Goal: Task Accomplishment & Management: Use online tool/utility

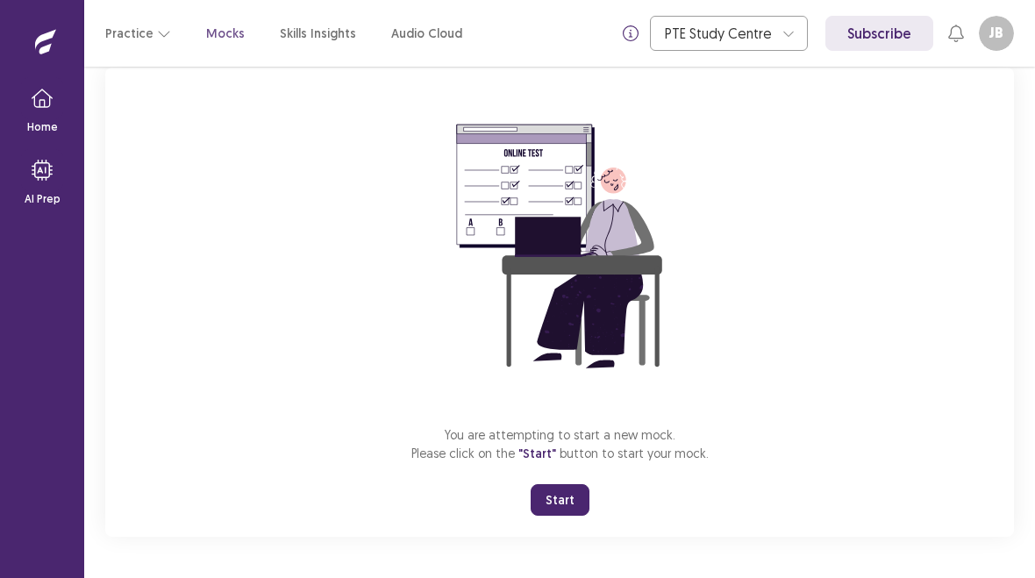
scroll to position [115, 0]
click at [568, 501] on button "Start" at bounding box center [560, 500] width 59 height 32
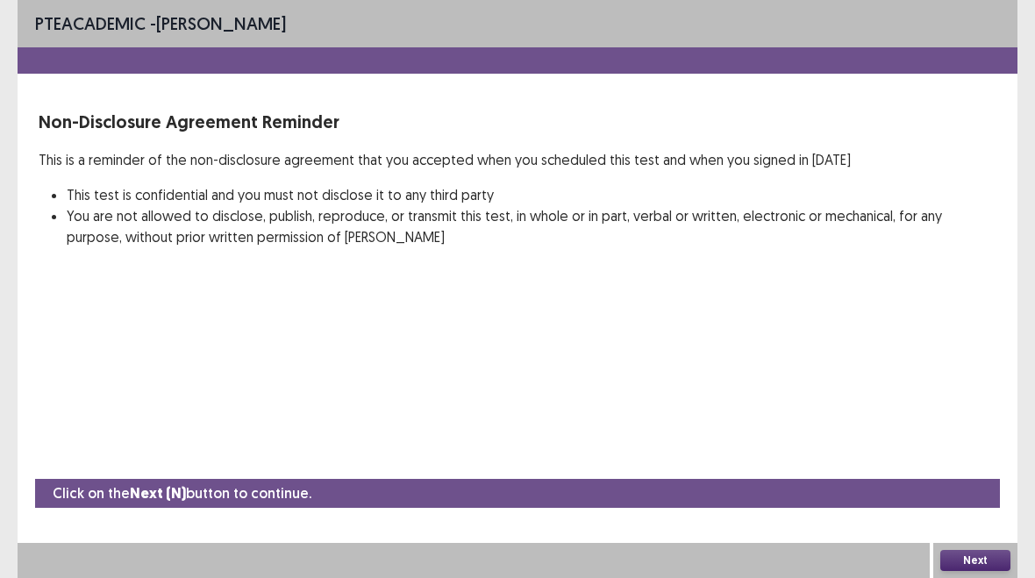
click at [990, 559] on button "Next" at bounding box center [975, 560] width 70 height 21
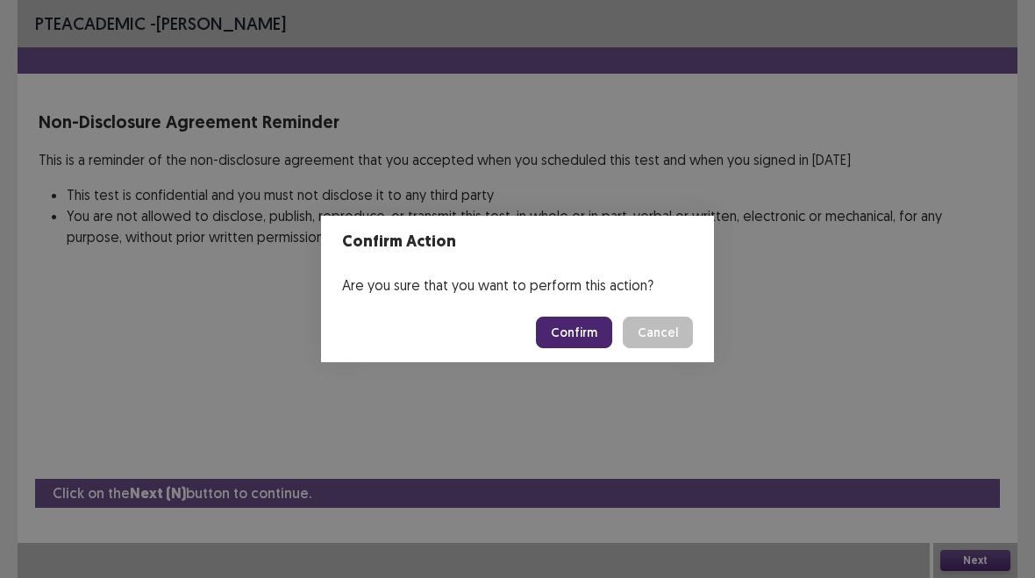
click at [564, 342] on button "Confirm" at bounding box center [574, 333] width 76 height 32
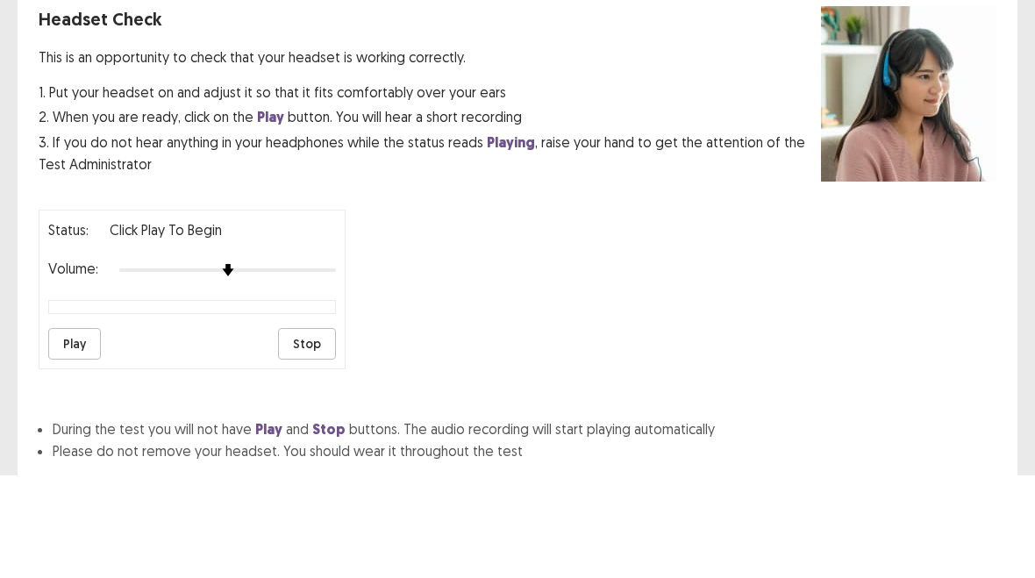
scroll to position [119, 0]
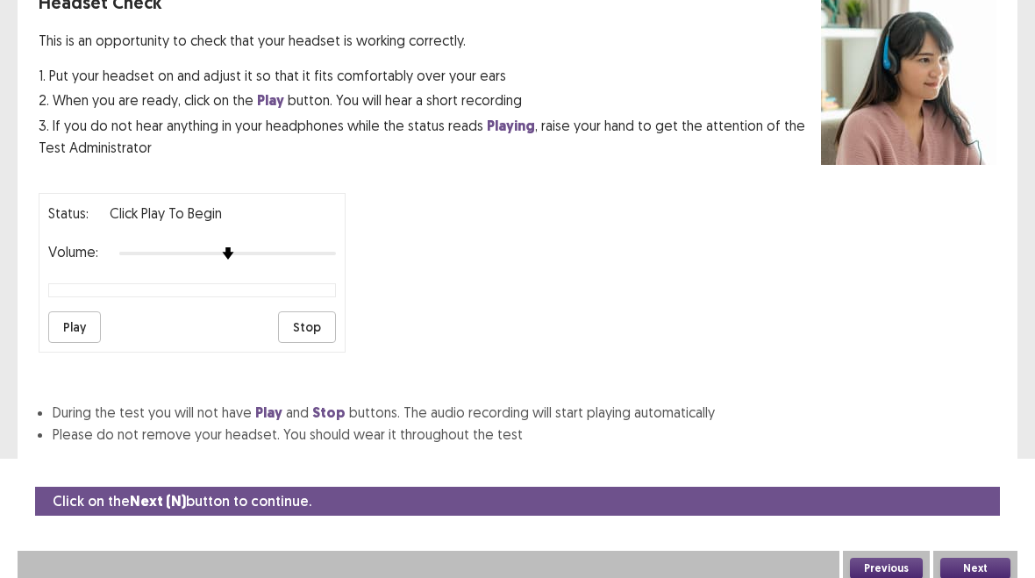
click at [990, 570] on button "Next" at bounding box center [975, 568] width 70 height 21
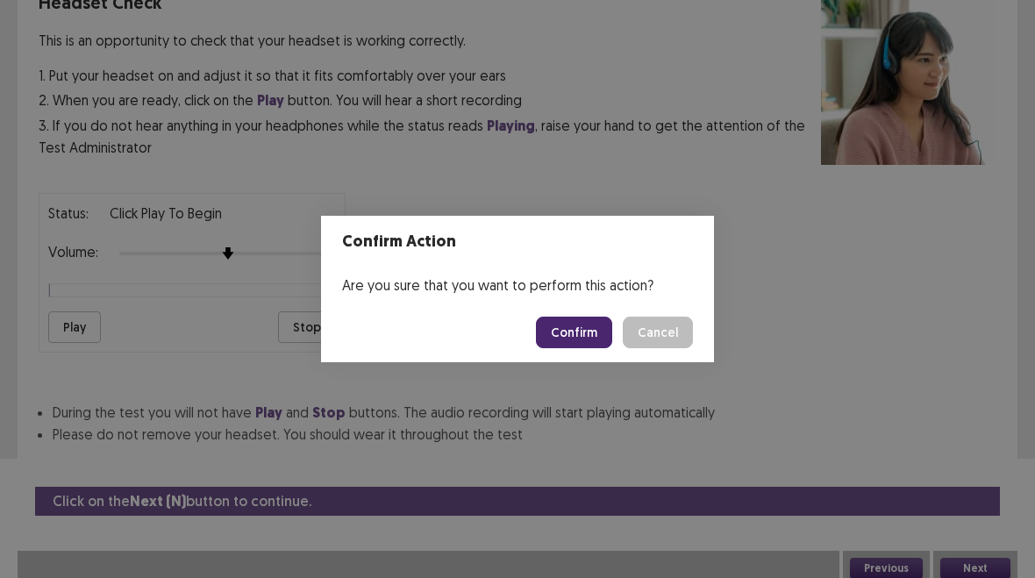
click at [577, 325] on button "Confirm" at bounding box center [574, 333] width 76 height 32
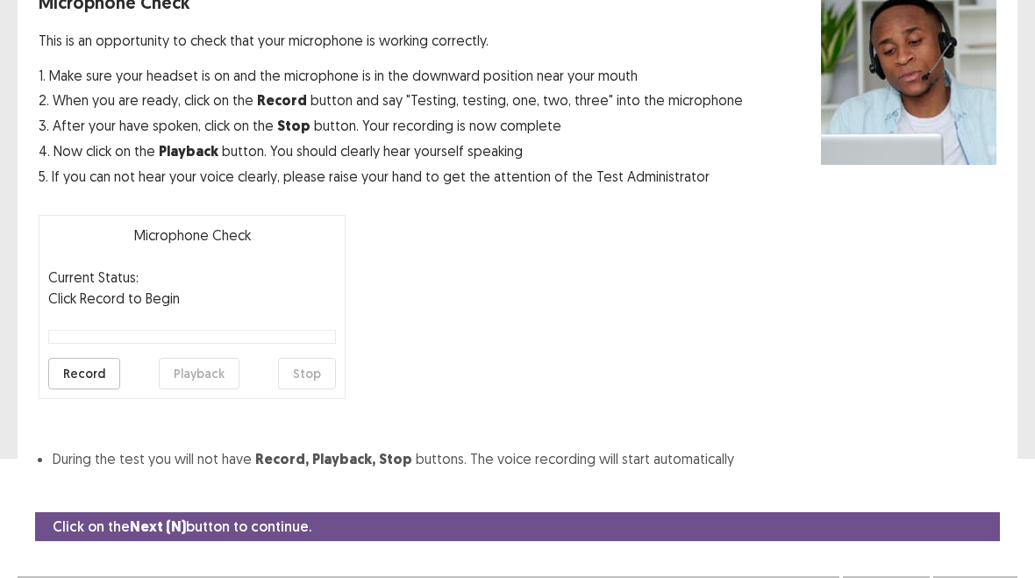
scroll to position [152, 0]
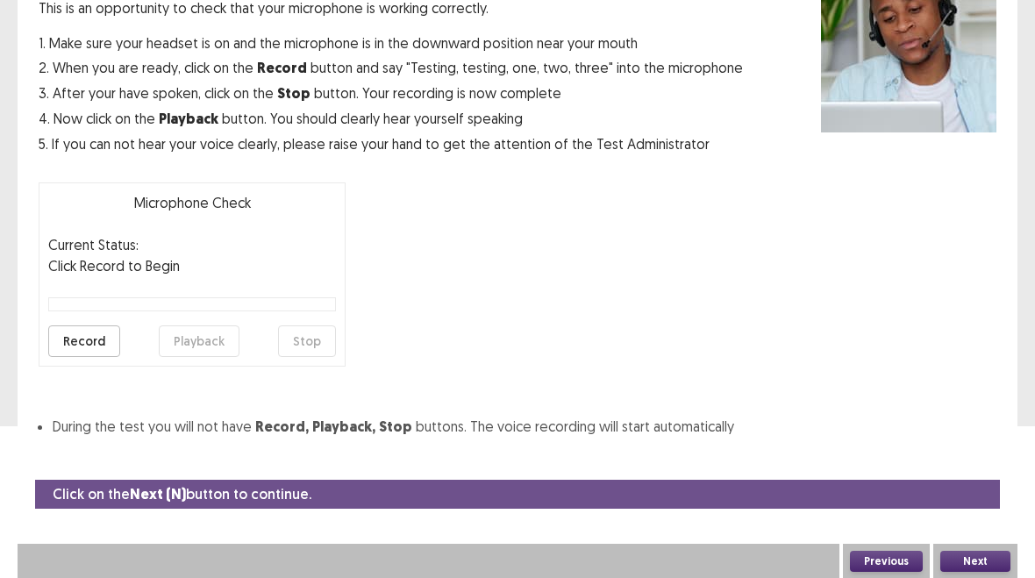
click at [985, 559] on button "Next" at bounding box center [975, 561] width 70 height 21
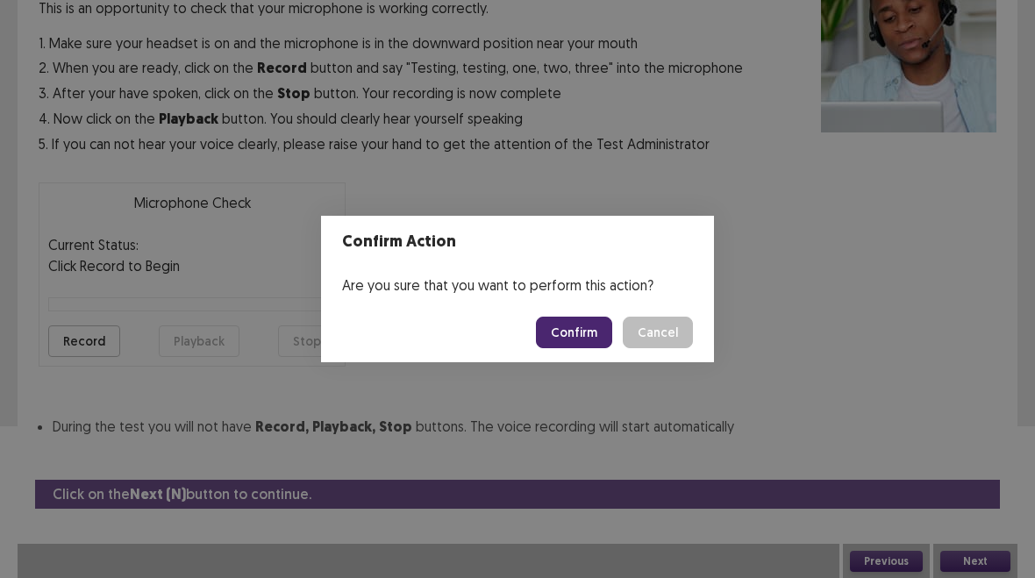
click at [592, 334] on button "Confirm" at bounding box center [574, 333] width 76 height 32
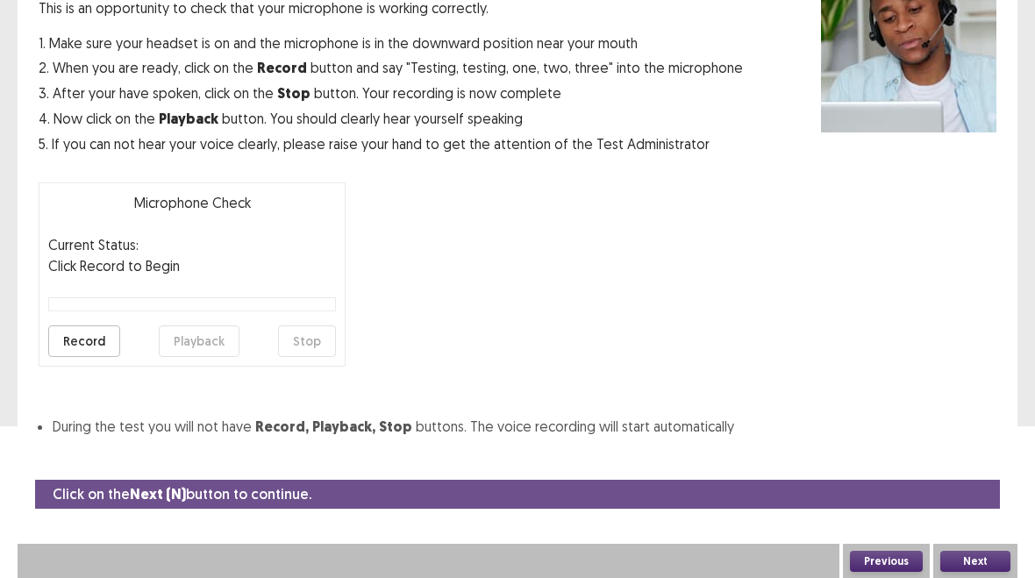
scroll to position [100, 0]
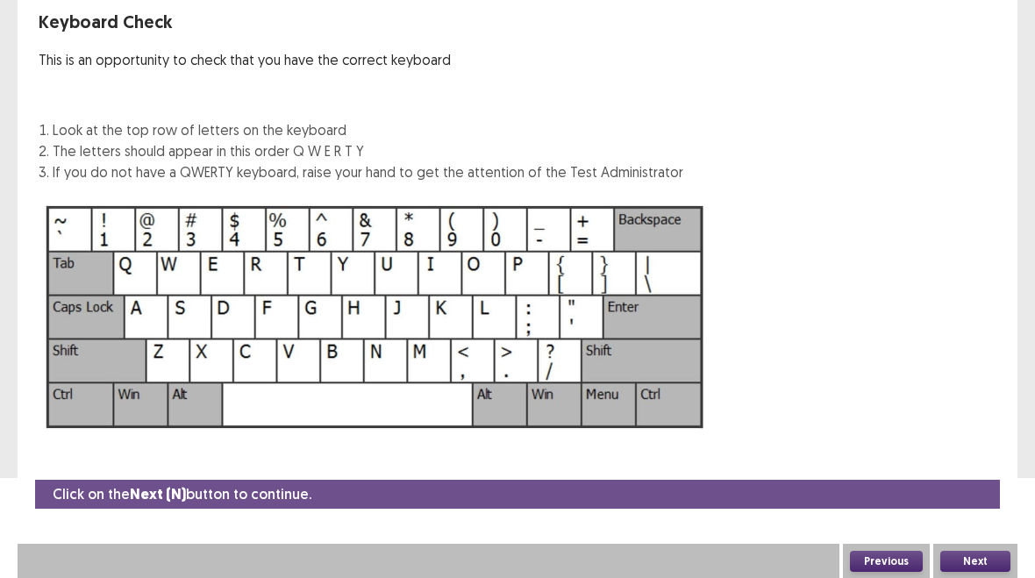
click at [970, 562] on button "Next" at bounding box center [975, 561] width 70 height 21
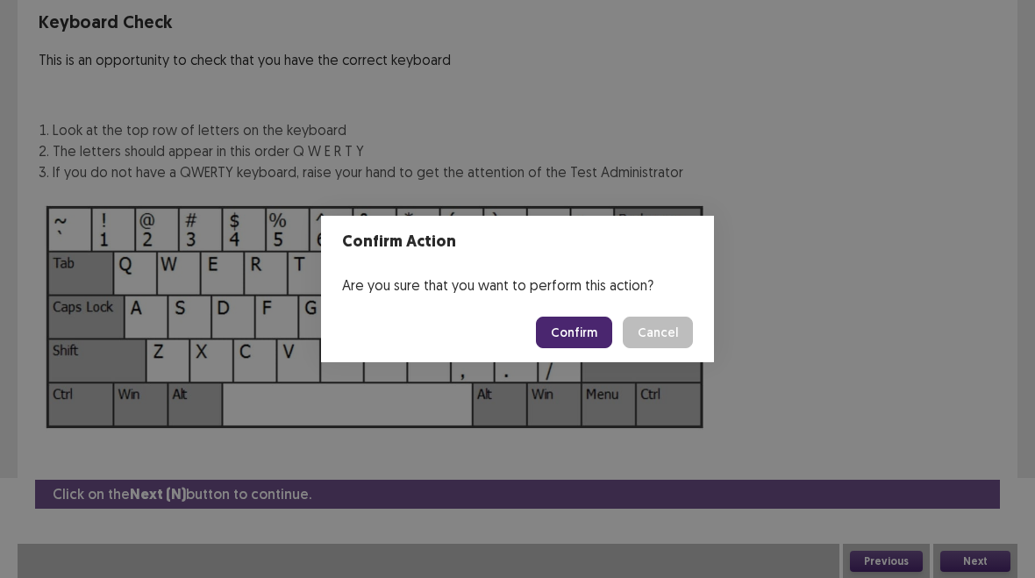
click at [582, 325] on button "Confirm" at bounding box center [574, 333] width 76 height 32
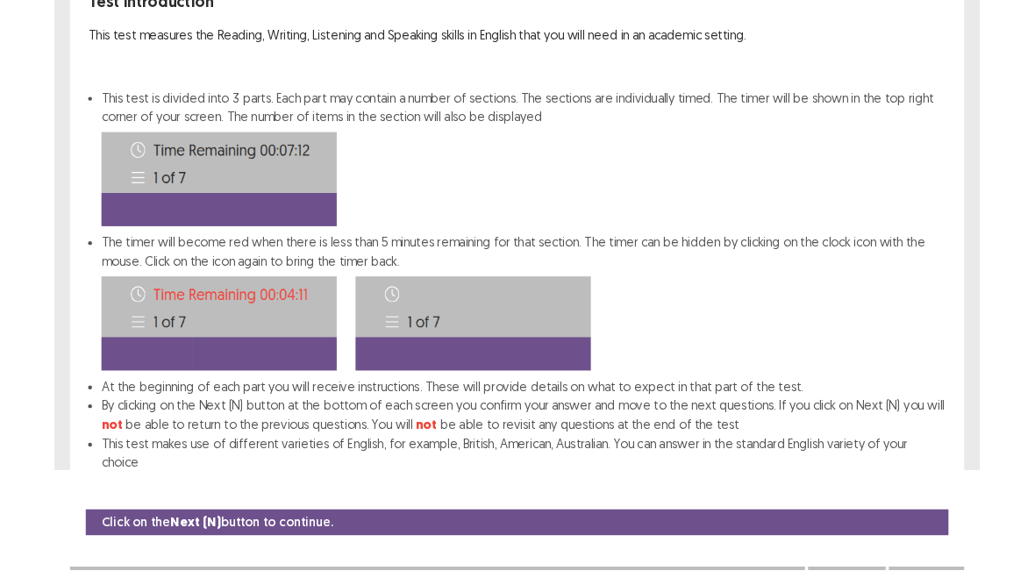
scroll to position [189, 0]
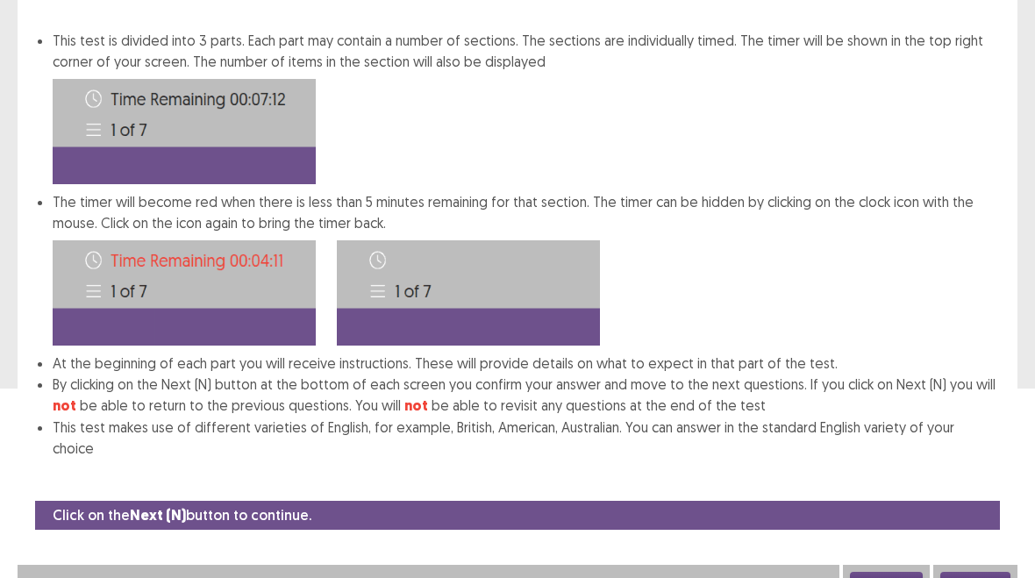
click at [980, 572] on button "Next" at bounding box center [975, 582] width 70 height 21
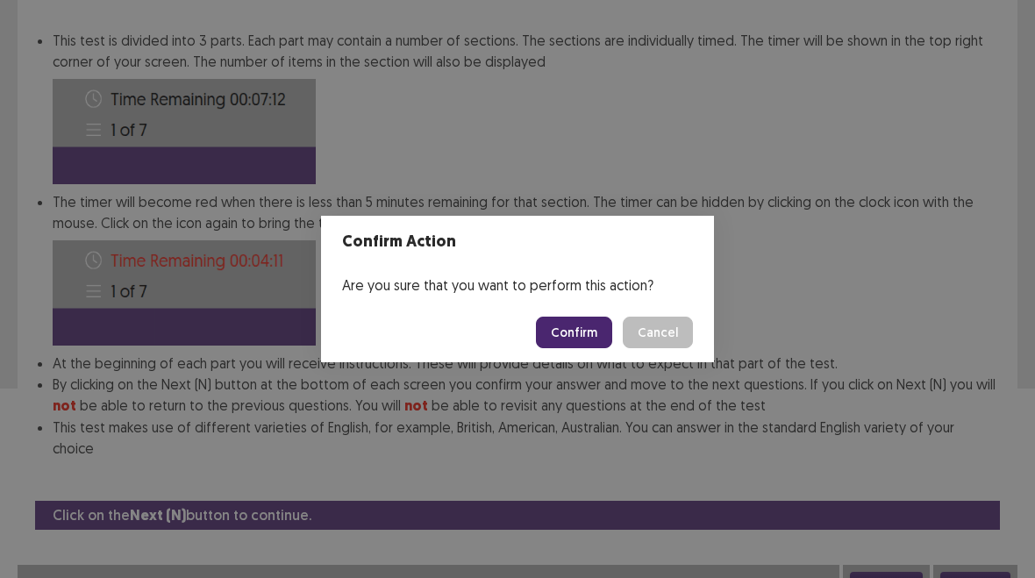
click at [582, 339] on button "Confirm" at bounding box center [574, 333] width 76 height 32
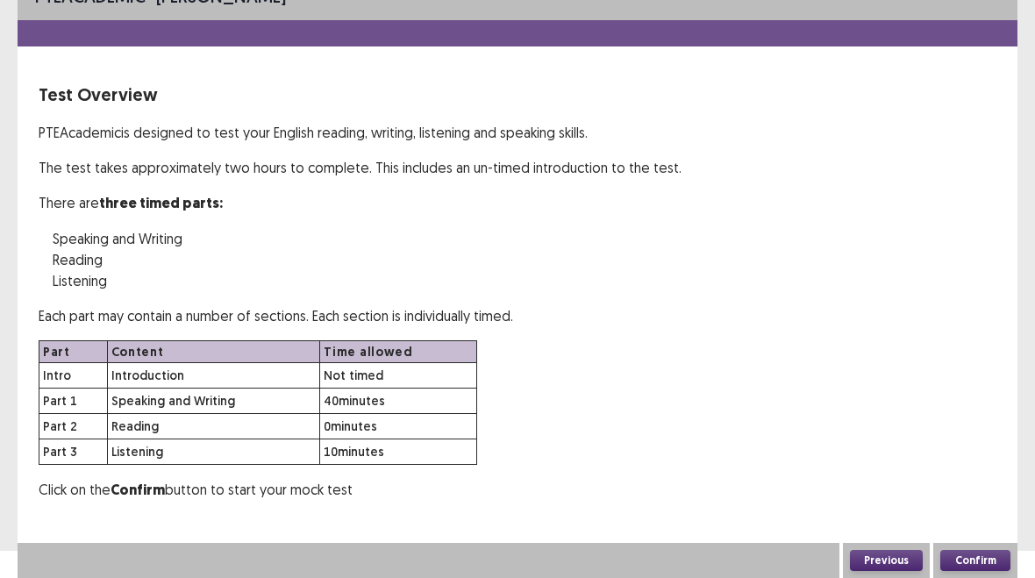
scroll to position [27, 0]
click at [982, 565] on button "Confirm" at bounding box center [975, 560] width 70 height 21
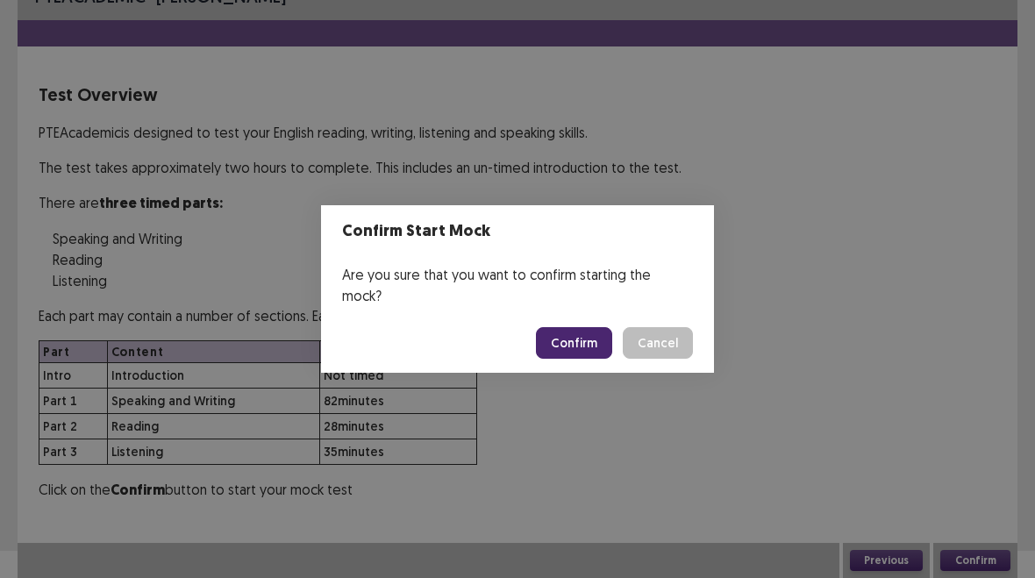
click at [584, 327] on button "Confirm" at bounding box center [574, 343] width 76 height 32
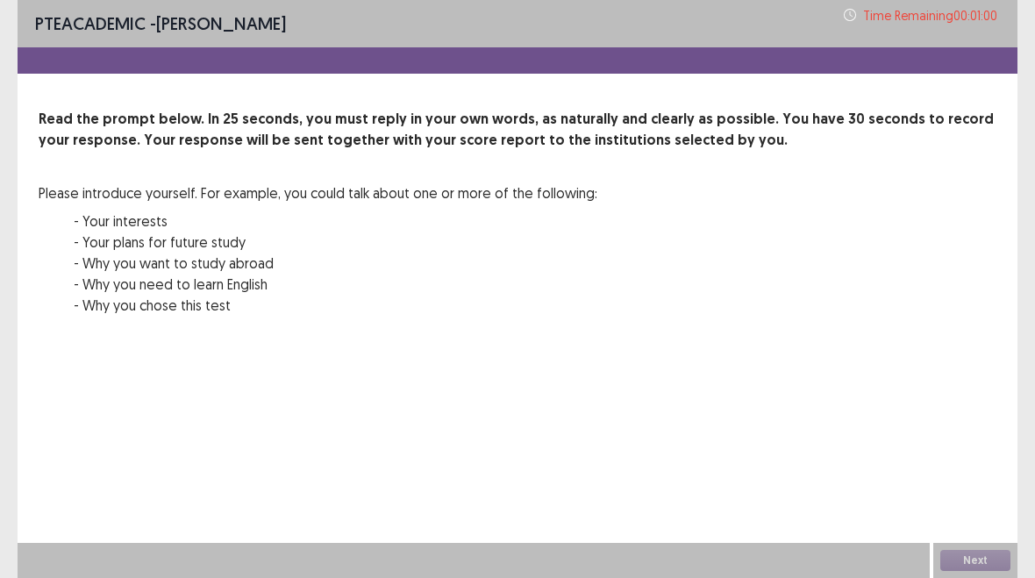
scroll to position [0, 0]
click at [985, 560] on button "Next" at bounding box center [975, 560] width 70 height 21
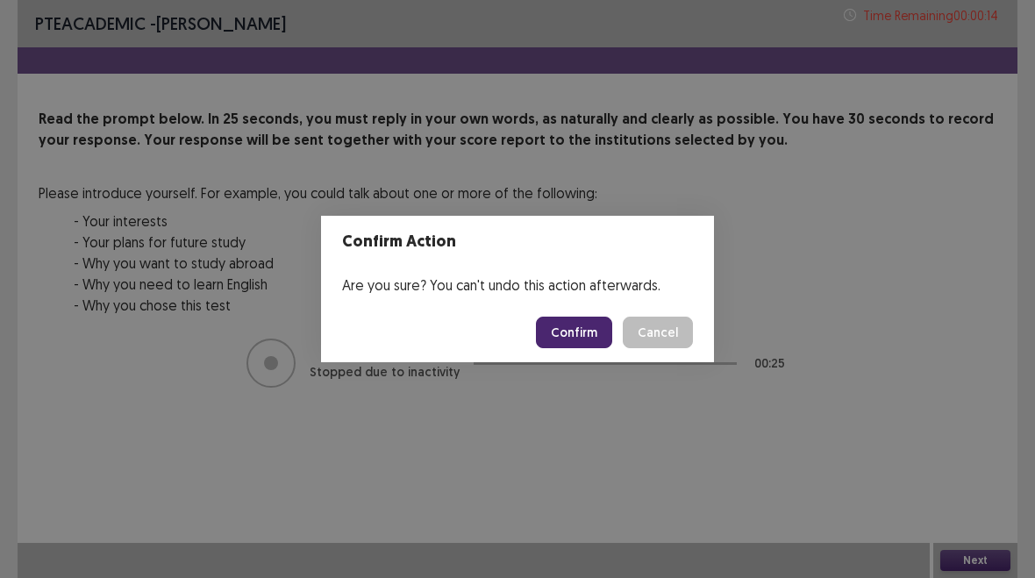
click at [583, 327] on button "Confirm" at bounding box center [574, 333] width 76 height 32
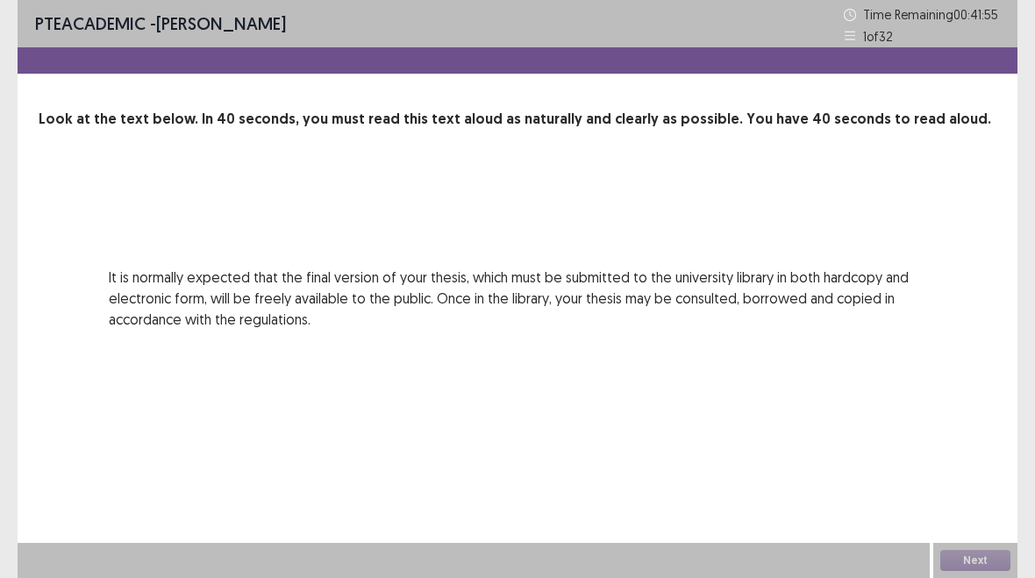
click at [980, 560] on div "Next" at bounding box center [975, 560] width 84 height 35
